Goal: Obtain resource: Obtain resource

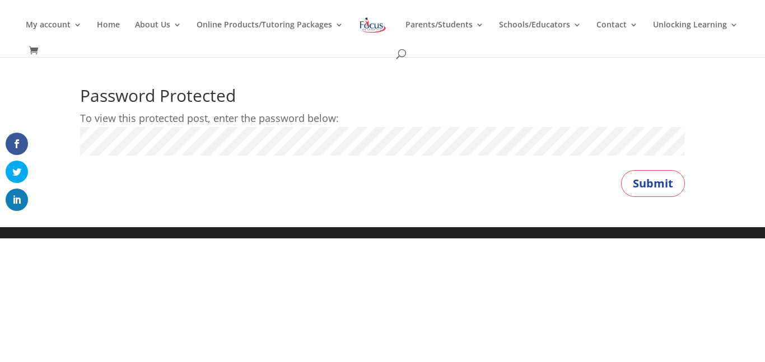
click at [621, 170] on button "Submit" at bounding box center [653, 183] width 64 height 27
click at [641, 189] on button "Submit" at bounding box center [653, 183] width 64 height 27
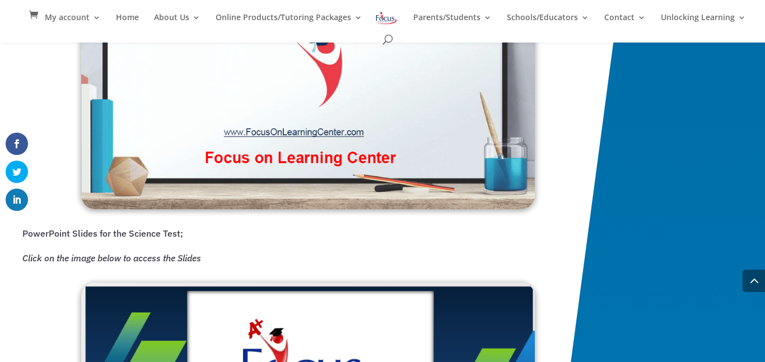
scroll to position [1622, 0]
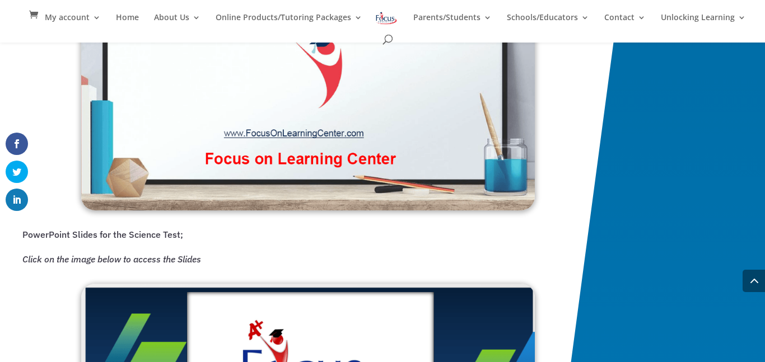
click at [264, 113] on img at bounding box center [308, 82] width 454 height 257
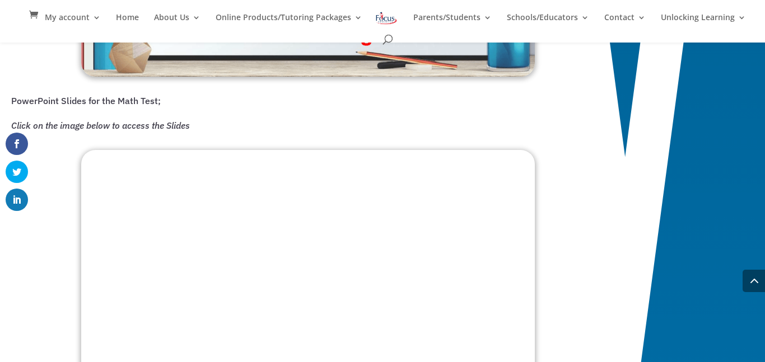
scroll to position [1105, 0]
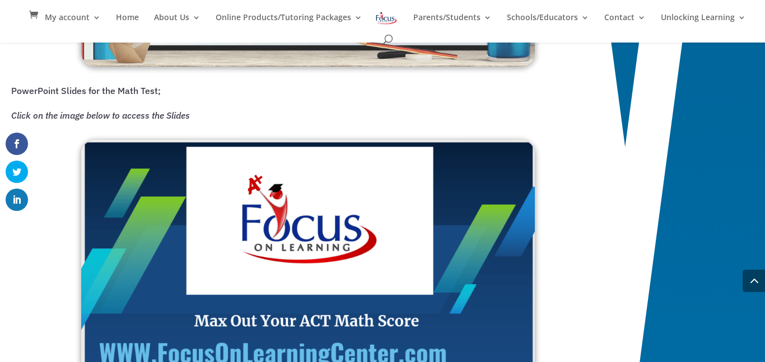
click at [299, 189] on img at bounding box center [308, 268] width 454 height 257
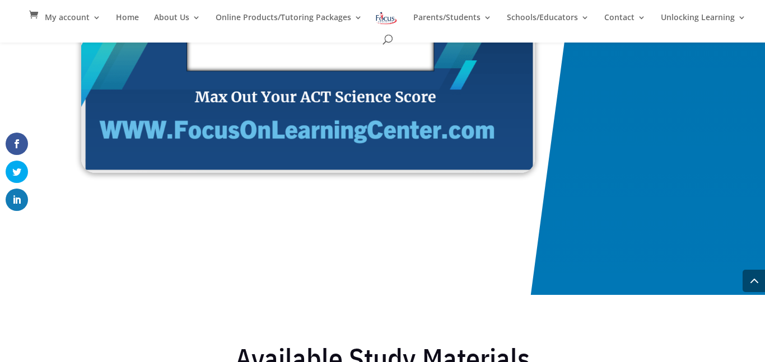
scroll to position [1990, 0]
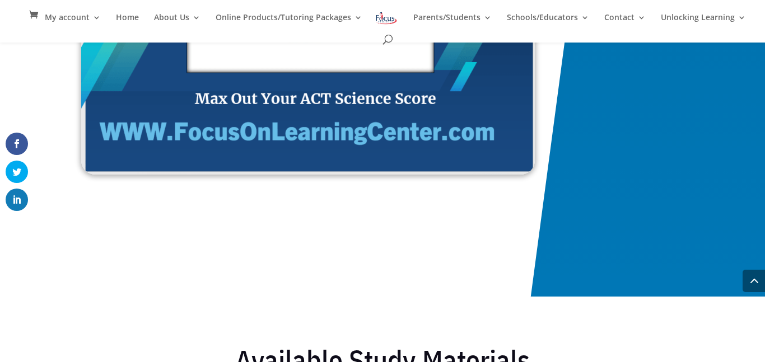
click at [255, 121] on img at bounding box center [308, 45] width 454 height 259
